Goal: Task Accomplishment & Management: Manage account settings

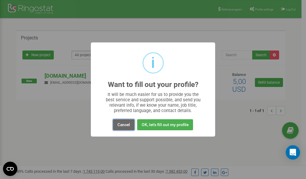
click at [122, 124] on button "Cancel" at bounding box center [123, 124] width 21 height 11
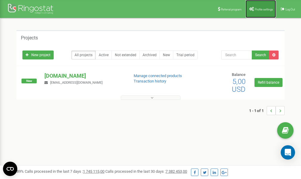
click at [253, 6] on link "Profile settings" at bounding box center [261, 9] width 30 height 18
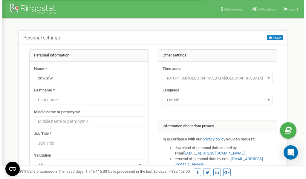
scroll to position [30, 0]
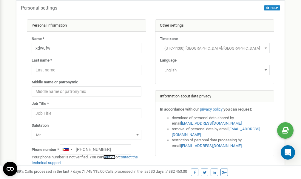
click at [112, 156] on link "verify it" at bounding box center [109, 157] width 12 height 4
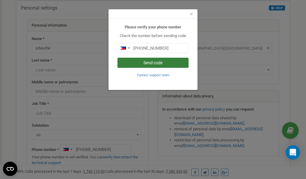
click at [150, 62] on button "Send code" at bounding box center [152, 63] width 71 height 10
